Goal: Information Seeking & Learning: Learn about a topic

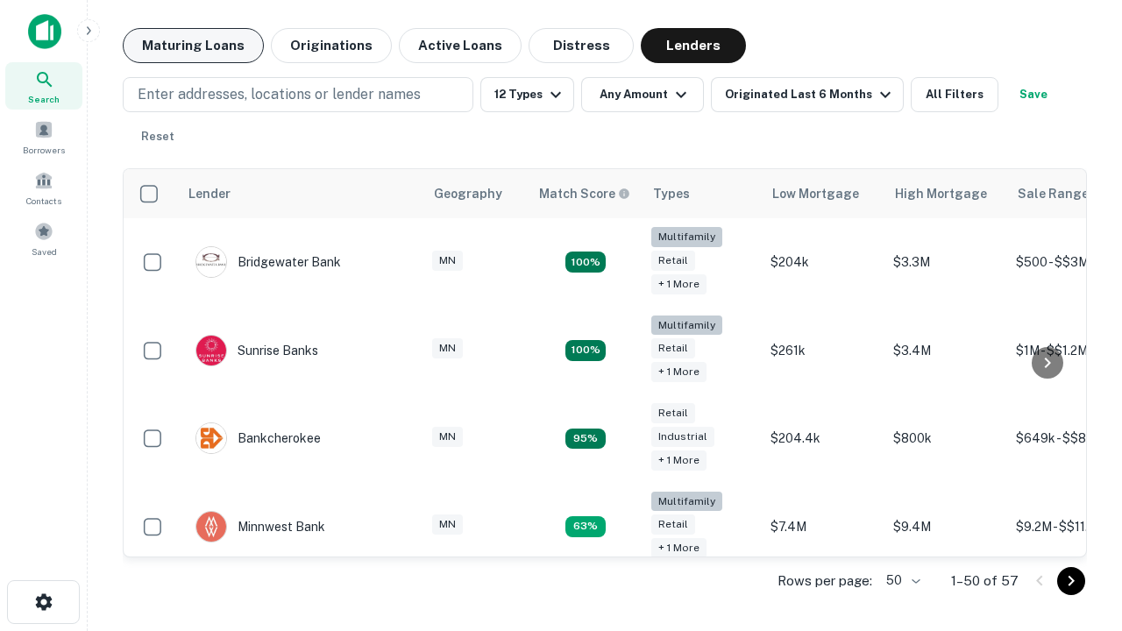
click at [193, 46] on button "Maturing Loans" at bounding box center [193, 45] width 141 height 35
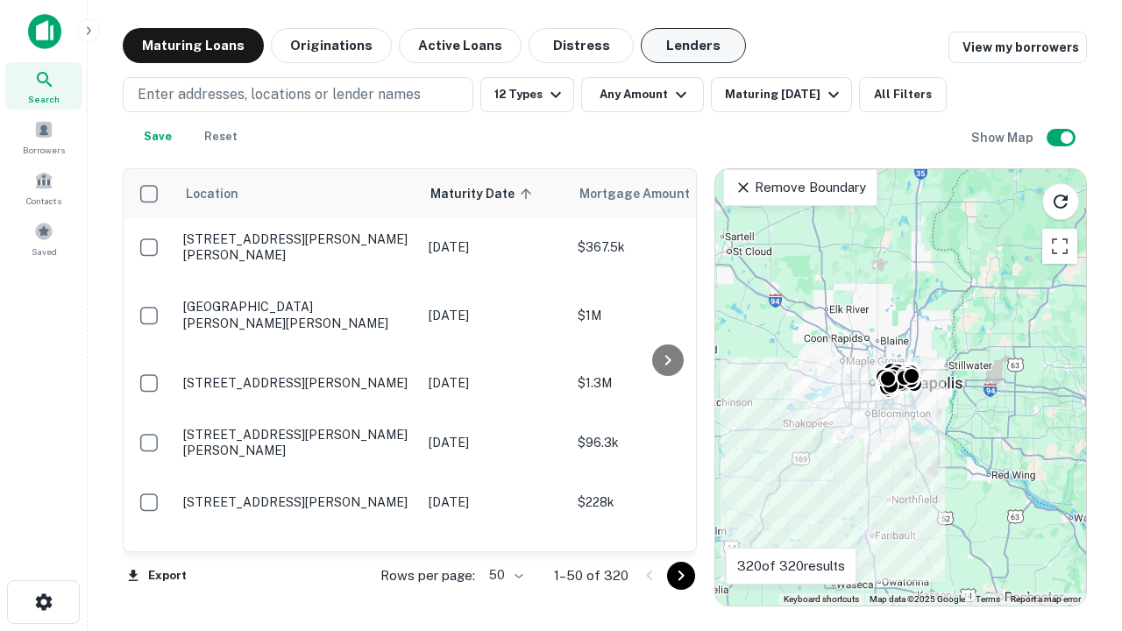
click at [693, 46] on button "Lenders" at bounding box center [693, 45] width 105 height 35
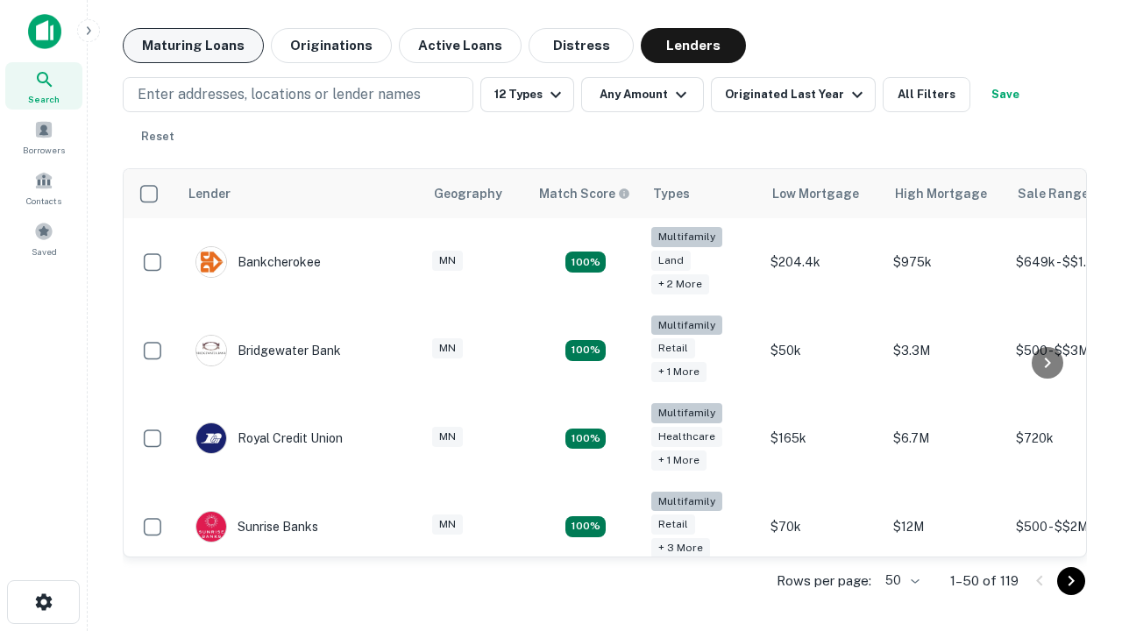
click at [193, 46] on button "Maturing Loans" at bounding box center [193, 45] width 141 height 35
